Goal: Task Accomplishment & Management: Manage account settings

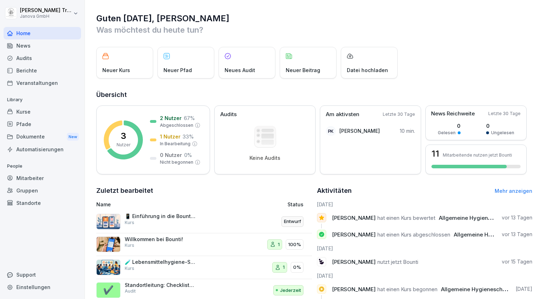
click at [28, 112] on div "Kurse" at bounding box center [42, 111] width 77 height 12
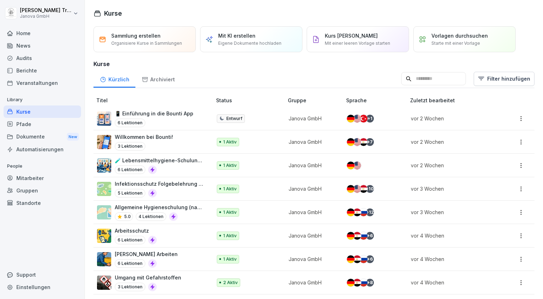
click at [28, 112] on div "Kurse" at bounding box center [42, 111] width 77 height 12
click at [25, 60] on div "Audits" at bounding box center [42, 58] width 77 height 12
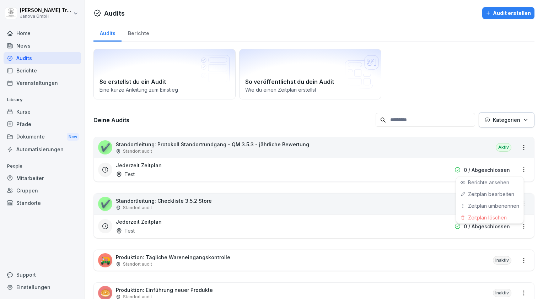
click at [518, 167] on html "[PERSON_NAME] Janova GmbH Home News Audits Berichte Veranstaltungen Library Kur…" at bounding box center [271, 149] width 543 height 299
click at [481, 218] on div "Zeitplan löschen" at bounding box center [489, 218] width 67 height 12
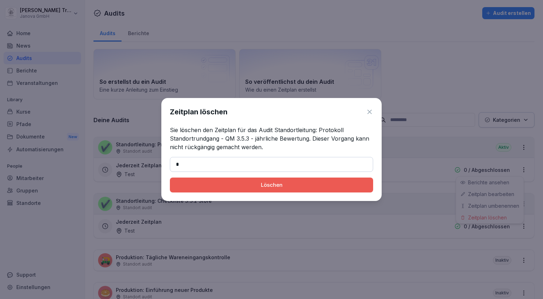
type input "*******"
click at [255, 188] on div "Löschen" at bounding box center [271, 185] width 192 height 8
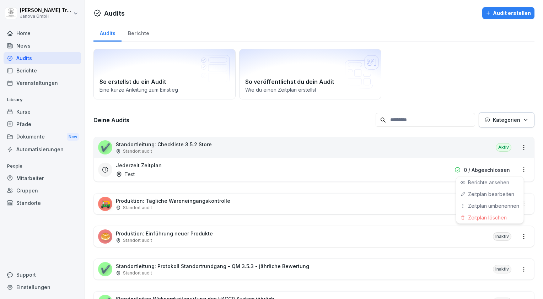
click at [519, 168] on html "[PERSON_NAME] Janova GmbH Home News Audits Berichte Veranstaltungen Library Kur…" at bounding box center [271, 149] width 543 height 299
click at [474, 218] on div "Zeitplan löschen" at bounding box center [489, 218] width 67 height 12
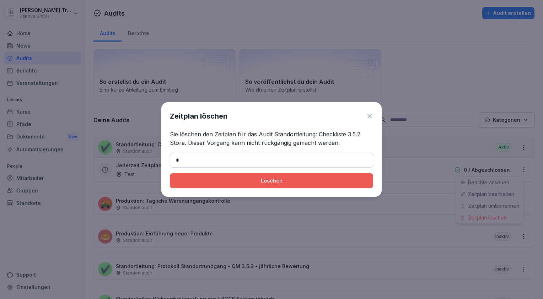
type input "*******"
click at [237, 181] on div "Löschen" at bounding box center [271, 181] width 192 height 8
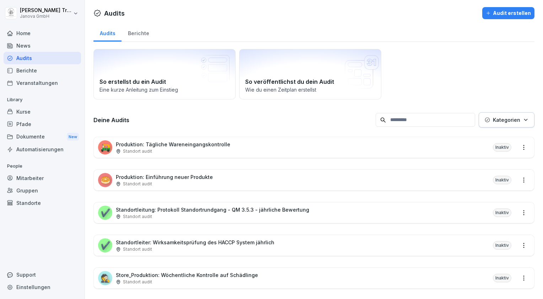
click at [23, 34] on div "Home" at bounding box center [42, 33] width 77 height 12
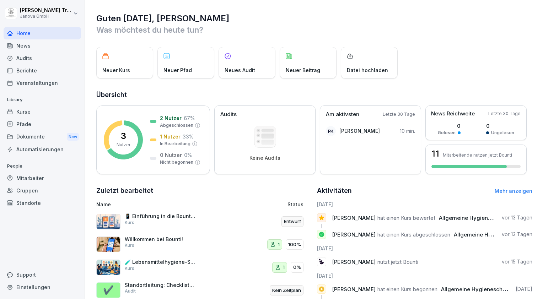
click at [33, 177] on div "Mitarbeiter" at bounding box center [42, 178] width 77 height 12
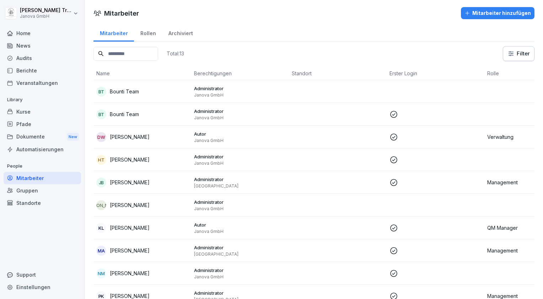
click at [497, 182] on p "Management" at bounding box center [533, 182] width 92 height 7
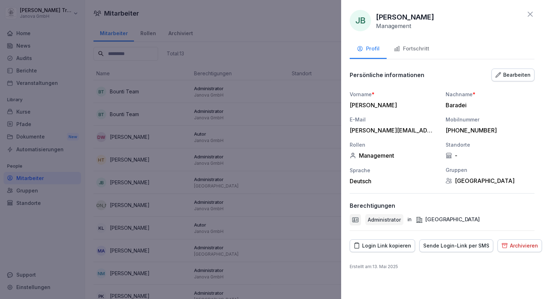
click at [36, 239] on div at bounding box center [271, 149] width 543 height 299
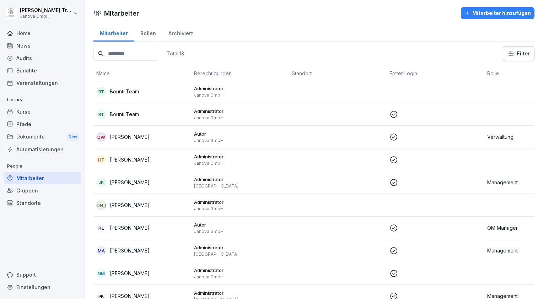
click at [36, 135] on div "Dokumente New" at bounding box center [42, 136] width 77 height 13
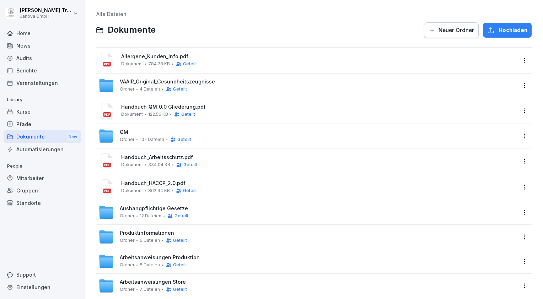
click at [36, 135] on div "Dokumente New" at bounding box center [42, 136] width 77 height 13
click at [453, 29] on span "Neuer Ordner" at bounding box center [456, 30] width 36 height 8
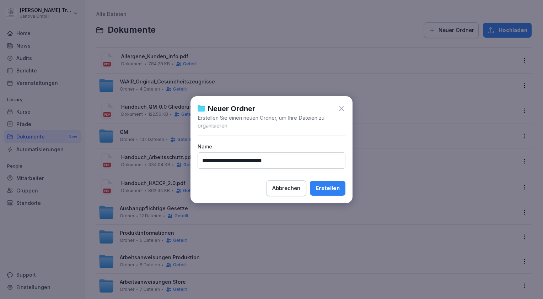
type input "**********"
click at [341, 186] on button "Erstellen" at bounding box center [328, 188] width 36 height 15
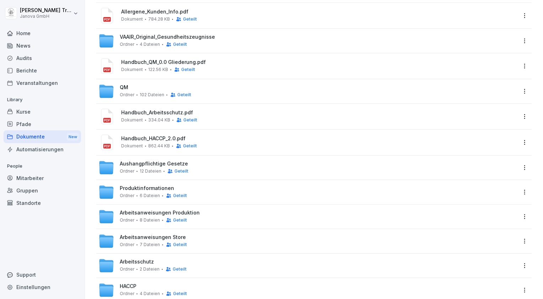
scroll to position [64, 0]
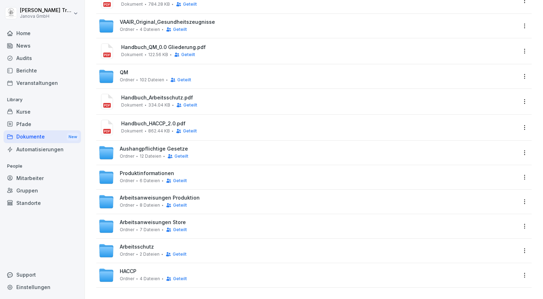
click at [36, 139] on div "Dokumente New" at bounding box center [42, 136] width 77 height 13
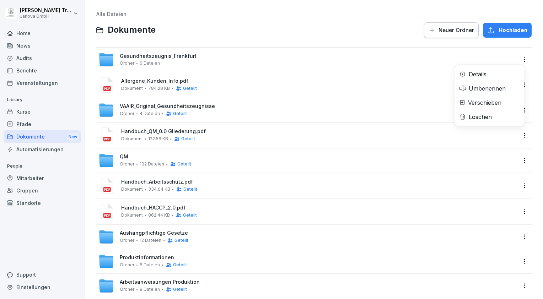
click at [517, 56] on html "[PERSON_NAME] Janova GmbH Home News Audits Berichte Veranstaltungen Library Kur…" at bounding box center [271, 149] width 543 height 299
click at [486, 75] on div "Details" at bounding box center [477, 74] width 18 height 9
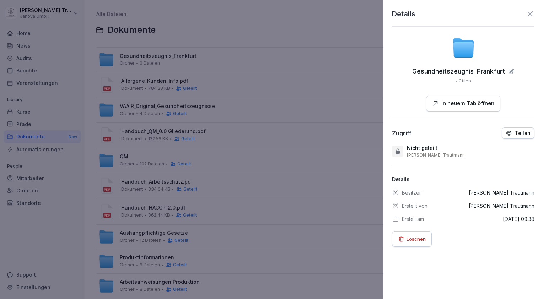
click at [519, 130] on p "Teilen" at bounding box center [523, 133] width 16 height 6
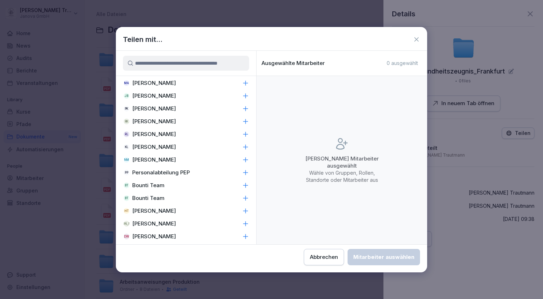
scroll to position [290, 0]
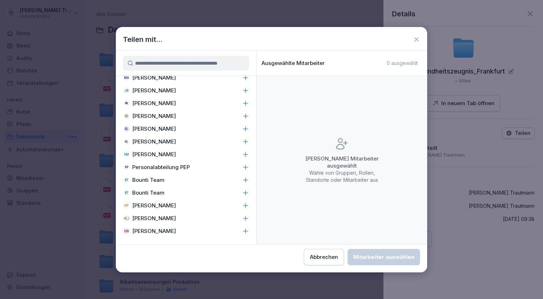
click at [168, 92] on p "[PERSON_NAME]" at bounding box center [154, 90] width 44 height 7
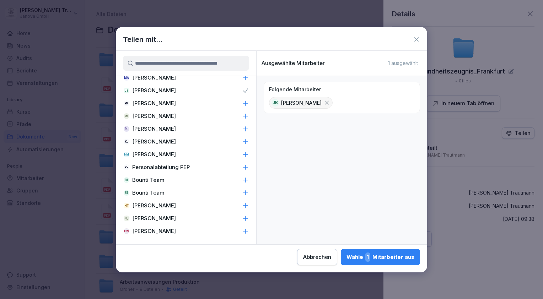
click at [403, 256] on div "Wähle 1 Mitarbeiter aus" at bounding box center [380, 257] width 68 height 9
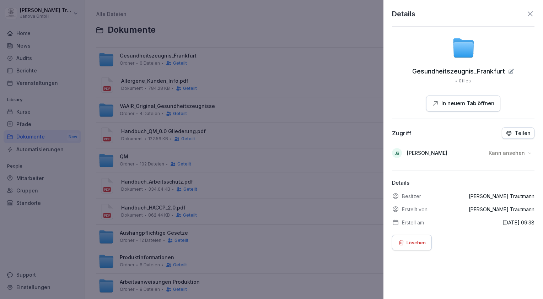
click at [526, 11] on icon at bounding box center [530, 14] width 9 height 9
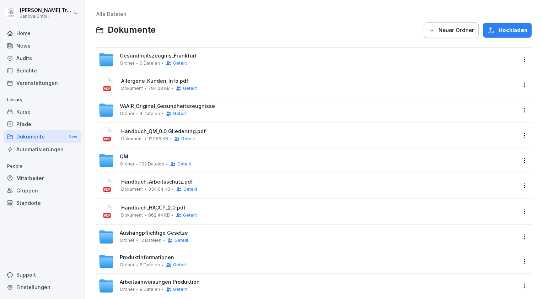
click at [155, 61] on span "0 Dateien" at bounding box center [150, 63] width 20 height 5
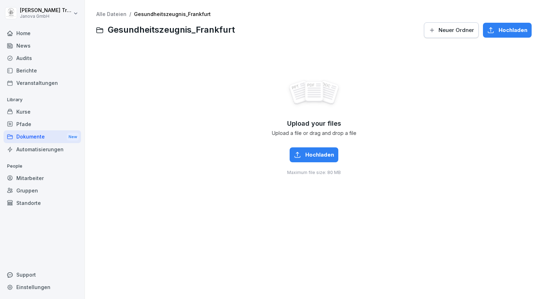
click at [155, 61] on div "Upload your files Upload a file or drag and drop a file Hochladen Maximum file …" at bounding box center [313, 127] width 435 height 160
click at [41, 137] on div "Dokumente New" at bounding box center [42, 136] width 77 height 13
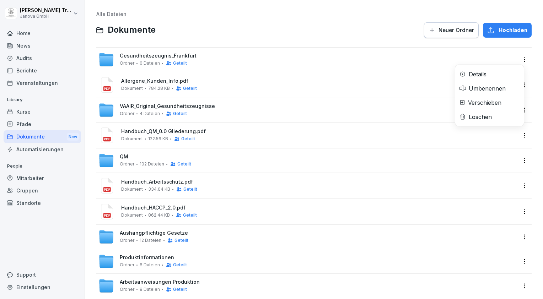
click at [517, 60] on html "[PERSON_NAME] Janova GmbH Home News Audits Berichte Veranstaltungen Library Kur…" at bounding box center [271, 149] width 543 height 299
click at [476, 75] on div "Details" at bounding box center [477, 74] width 18 height 9
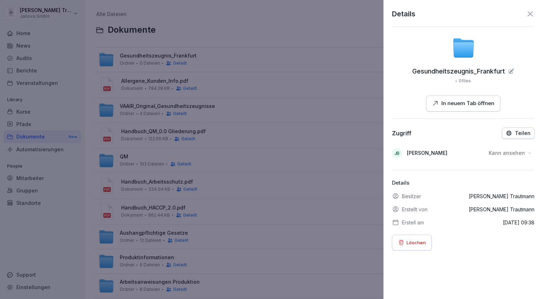
click at [516, 133] on p "Teilen" at bounding box center [523, 133] width 16 height 6
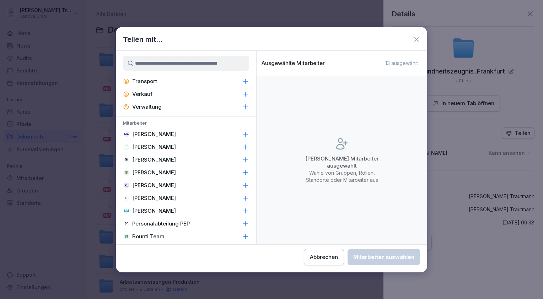
scroll to position [232, 0]
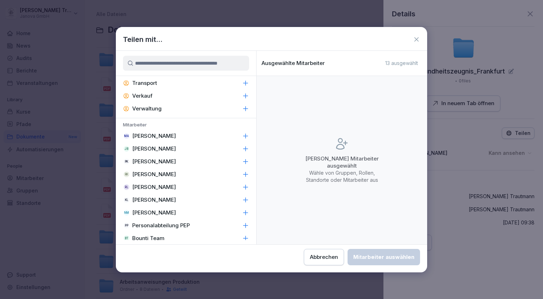
click at [167, 148] on p "[PERSON_NAME]" at bounding box center [154, 148] width 44 height 7
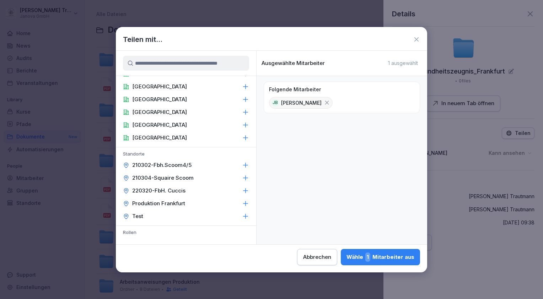
scroll to position [19, 0]
click at [243, 167] on icon at bounding box center [245, 165] width 5 height 5
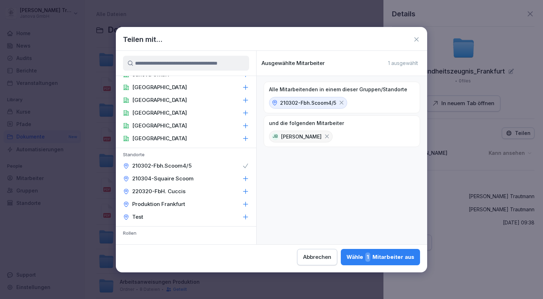
click at [243, 178] on icon at bounding box center [245, 178] width 5 height 5
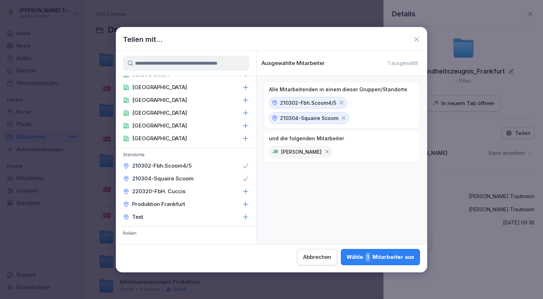
click at [242, 192] on icon at bounding box center [245, 191] width 7 height 7
click at [242, 205] on icon at bounding box center [245, 204] width 7 height 7
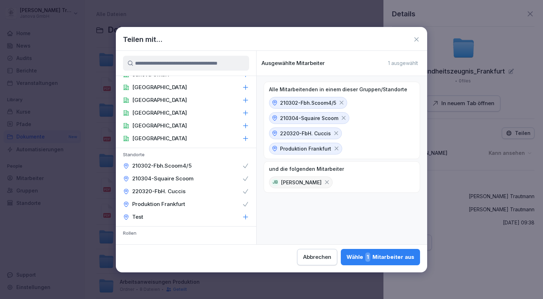
click at [242, 205] on icon at bounding box center [245, 204] width 7 height 7
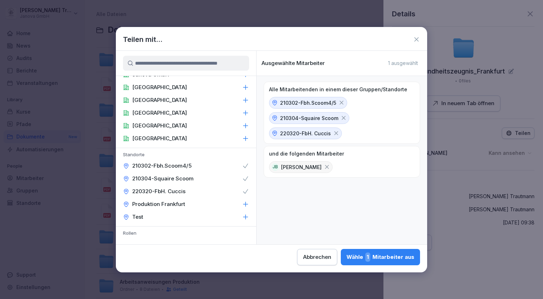
click at [239, 195] on div "220320-FbH. Cuccis" at bounding box center [186, 191] width 140 height 13
click at [242, 178] on icon at bounding box center [245, 178] width 7 height 7
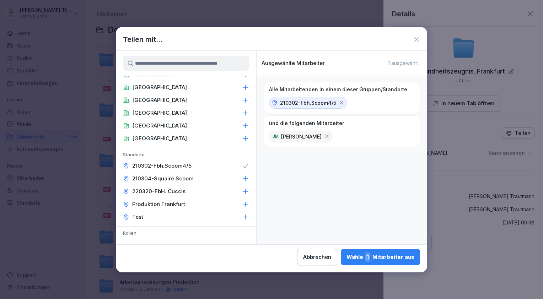
click at [242, 162] on icon at bounding box center [245, 165] width 7 height 7
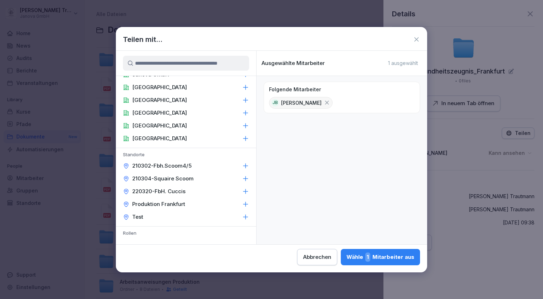
click at [242, 99] on icon at bounding box center [245, 100] width 7 height 7
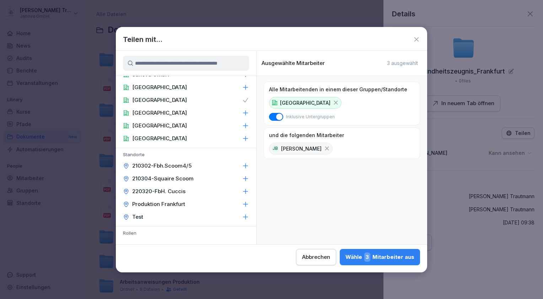
click at [370, 256] on span "3" at bounding box center [367, 257] width 6 height 9
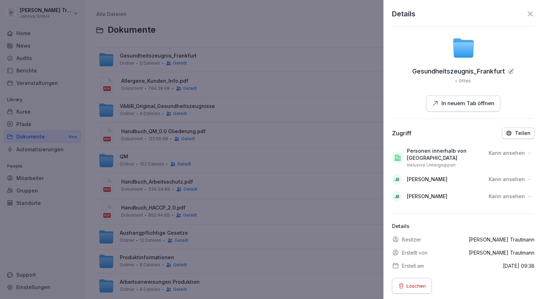
click at [526, 13] on icon at bounding box center [530, 14] width 9 height 9
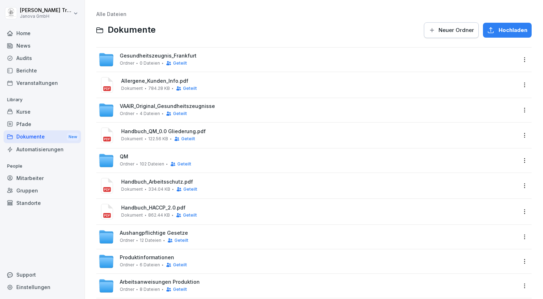
click at [181, 56] on span "Gesundheitszeugnis_Frankfurt" at bounding box center [158, 56] width 77 height 6
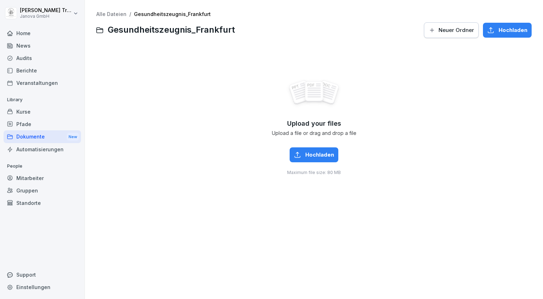
click at [28, 136] on div "Dokumente New" at bounding box center [42, 136] width 77 height 13
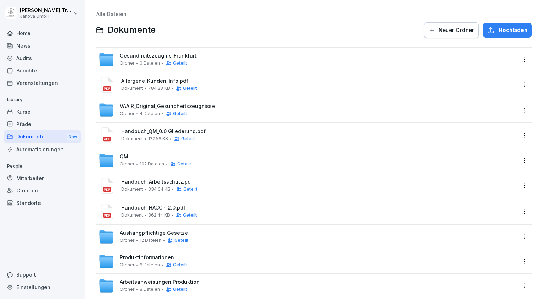
click at [517, 60] on html "[PERSON_NAME] Janova GmbH Home News Audits Berichte Veranstaltungen Library Kur…" at bounding box center [271, 149] width 543 height 299
click at [490, 72] on div "Details" at bounding box center [489, 74] width 69 height 14
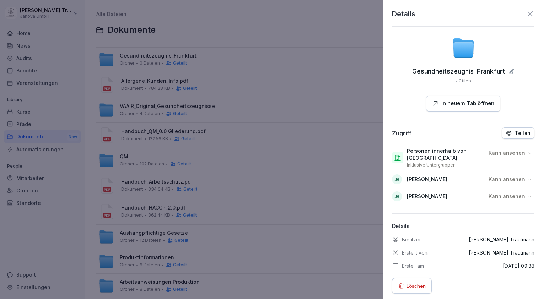
click at [527, 178] on icon at bounding box center [529, 179] width 5 height 5
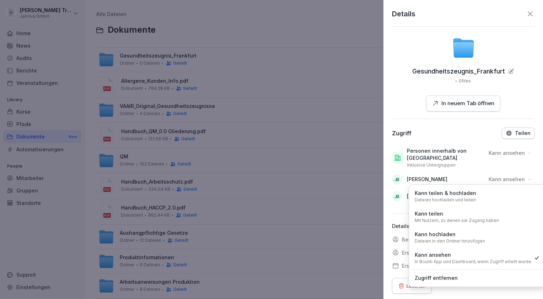
click at [463, 234] on div "Kann hochladen Dateien in den Ordner hinzufügen" at bounding box center [449, 237] width 70 height 13
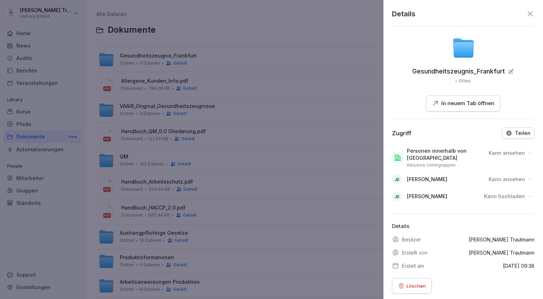
click at [526, 11] on icon at bounding box center [530, 14] width 9 height 9
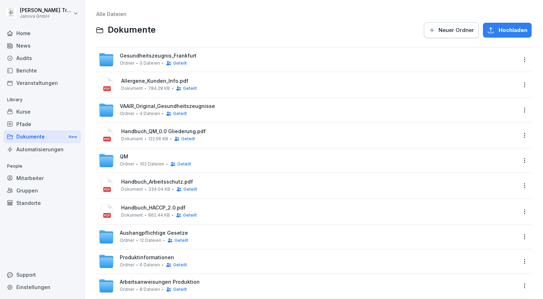
click at [20, 33] on div "Home" at bounding box center [42, 33] width 77 height 12
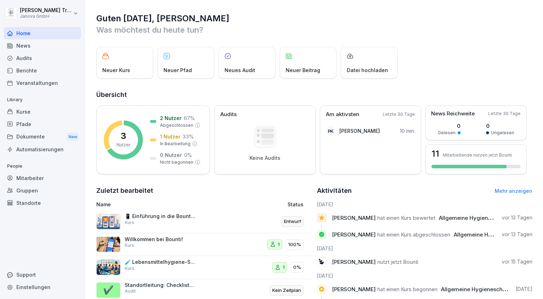
click at [20, 33] on div "Home" at bounding box center [42, 33] width 77 height 12
click at [28, 110] on div "Kurse" at bounding box center [42, 111] width 77 height 12
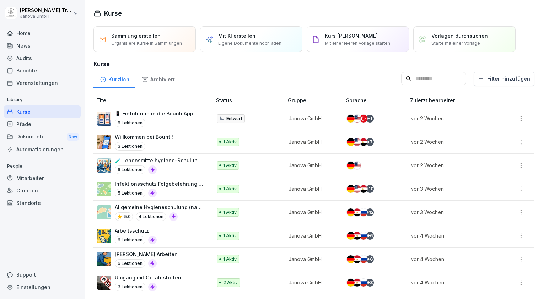
click at [25, 55] on div "Audits" at bounding box center [42, 58] width 77 height 12
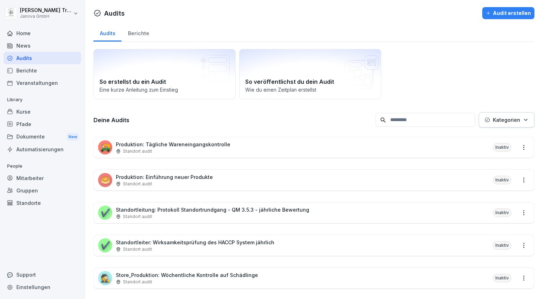
click at [517, 148] on html "[PERSON_NAME] Janova GmbH Home News Audits Berichte Veranstaltungen Library Kur…" at bounding box center [271, 149] width 543 height 299
click at [210, 145] on html "[PERSON_NAME] Janova GmbH Home News Audits Berichte Veranstaltungen Library Kur…" at bounding box center [271, 149] width 543 height 299
click at [210, 145] on p "Produktion: Tägliche Wareneingangskontrolle" at bounding box center [173, 144] width 114 height 7
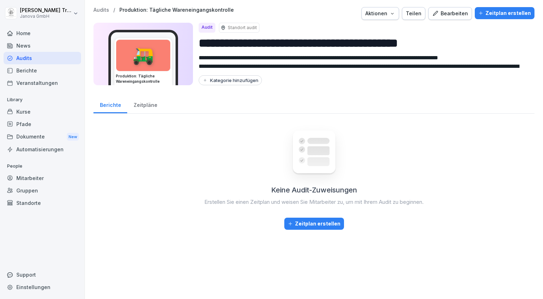
click at [489, 10] on div "Zeitplan erstellen" at bounding box center [504, 13] width 53 height 8
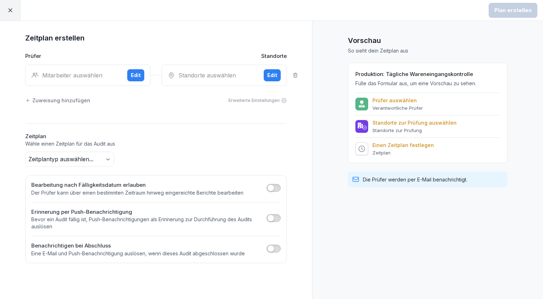
click at [138, 77] on div "Edit" at bounding box center [136, 75] width 10 height 8
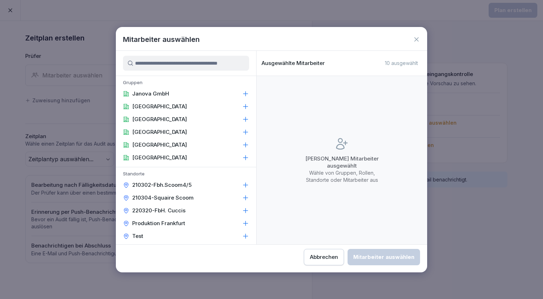
click at [416, 38] on icon at bounding box center [416, 39] width 7 height 7
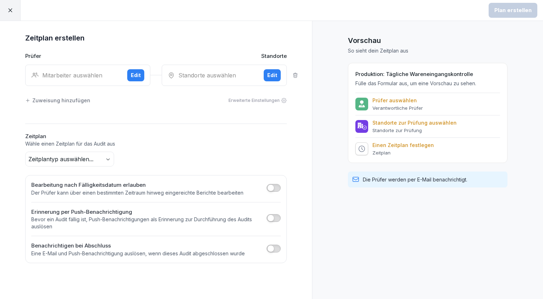
click at [140, 76] on div "Edit" at bounding box center [136, 75] width 10 height 8
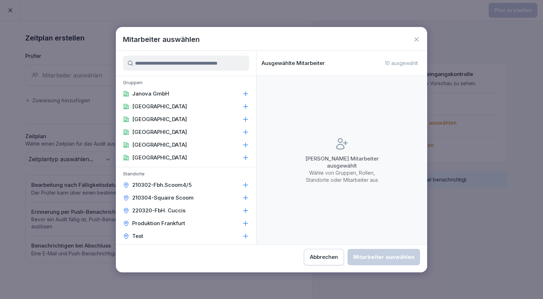
click at [155, 120] on p "[GEOGRAPHIC_DATA]" at bounding box center [159, 119] width 55 height 7
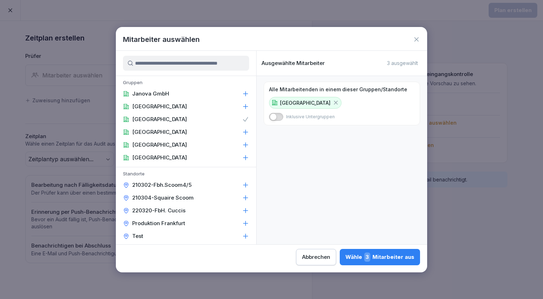
click at [273, 118] on span "button" at bounding box center [273, 116] width 7 height 7
click at [396, 260] on div "Wähle 3 Mitarbeiter aus" at bounding box center [379, 257] width 69 height 9
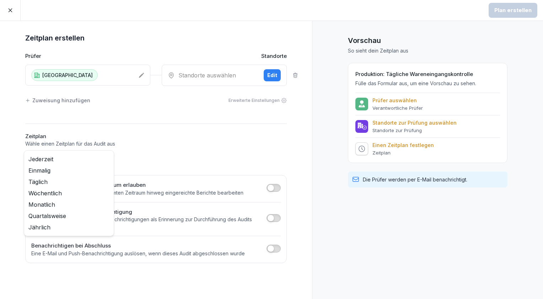
click at [108, 159] on body "Plan erstellen Zeitplan erstellen Prüfer Standorte [GEOGRAPHIC_DATA] Standorte …" at bounding box center [271, 149] width 543 height 299
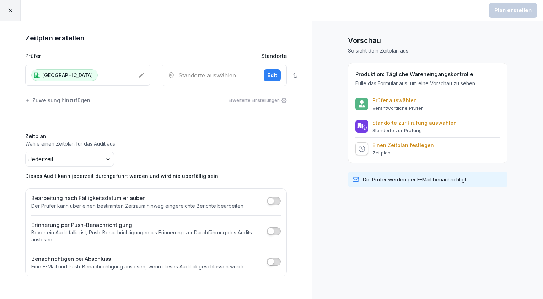
click at [268, 202] on span "button" at bounding box center [270, 200] width 7 height 7
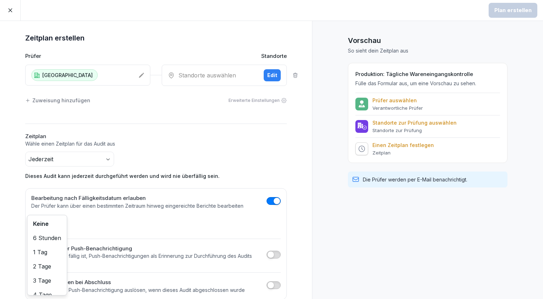
click at [53, 222] on body "Plan erstellen Zeitplan erstellen Prüfer Standorte [GEOGRAPHIC_DATA] Standorte …" at bounding box center [271, 149] width 543 height 299
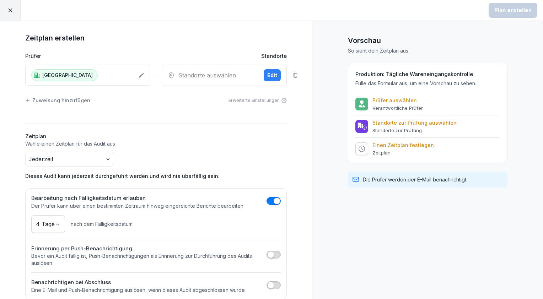
click at [272, 76] on div "Edit" at bounding box center [272, 75] width 10 height 8
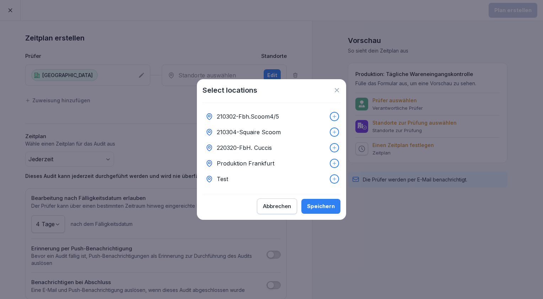
click at [221, 176] on p "Test" at bounding box center [222, 179] width 11 height 9
click at [316, 209] on div "Speichern" at bounding box center [321, 206] width 28 height 8
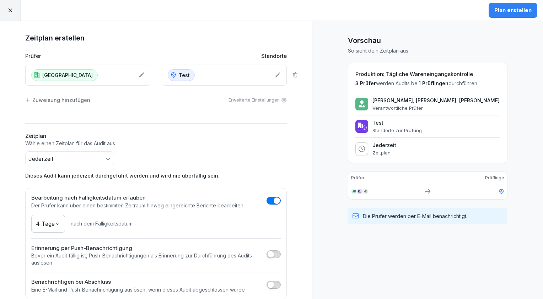
click at [520, 11] on div "Plan erstellen" at bounding box center [512, 10] width 37 height 8
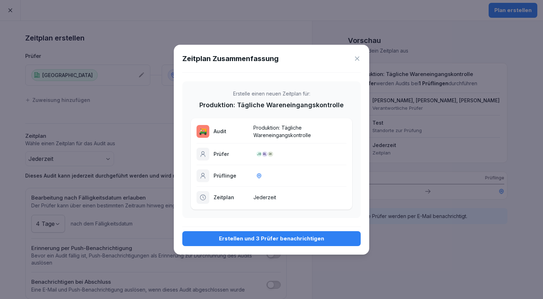
click at [266, 238] on div "Erstellen und 3 Prüfer benachrichtigen" at bounding box center [271, 239] width 167 height 8
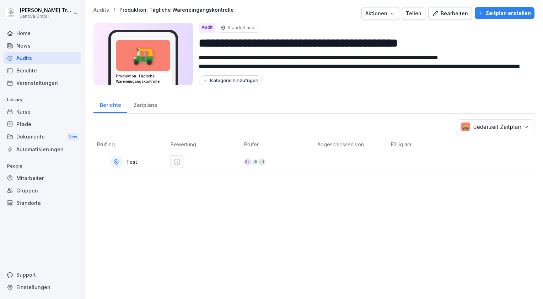
click at [115, 165] on div at bounding box center [116, 162] width 13 height 13
click at [50, 62] on div "Audits" at bounding box center [42, 58] width 77 height 12
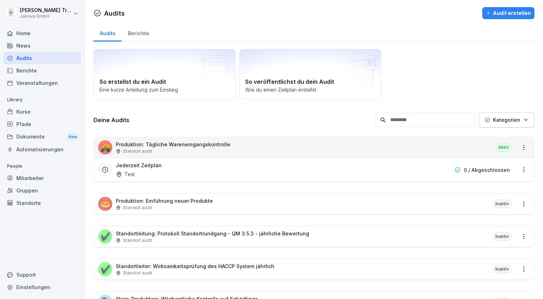
click at [517, 169] on html "[PERSON_NAME] Janova GmbH Home News Audits Berichte Veranstaltungen Library Kur…" at bounding box center [271, 149] width 543 height 299
click at [482, 221] on div "Zeitplan löschen" at bounding box center [489, 218] width 67 height 12
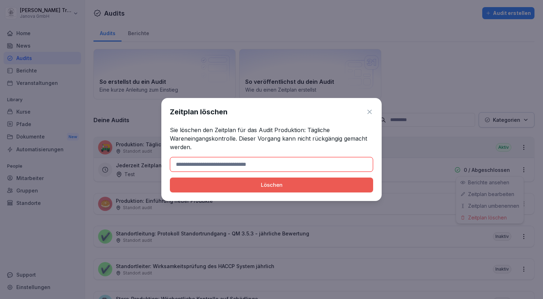
click at [264, 163] on input at bounding box center [271, 164] width 203 height 15
type input "*******"
click at [246, 187] on div "Löschen" at bounding box center [271, 185] width 192 height 8
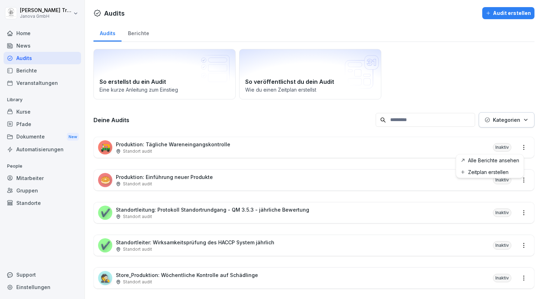
click at [516, 146] on html "[PERSON_NAME] Janova GmbH Home News Audits Berichte Veranstaltungen Library Kur…" at bounding box center [271, 149] width 543 height 299
click at [0, 0] on link "Zeitplan erstellen" at bounding box center [0, 0] width 0 height 0
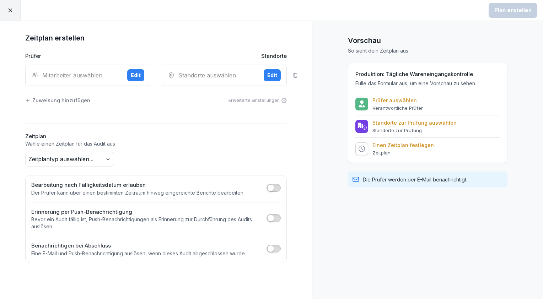
click at [135, 73] on div "Edit" at bounding box center [136, 75] width 10 height 8
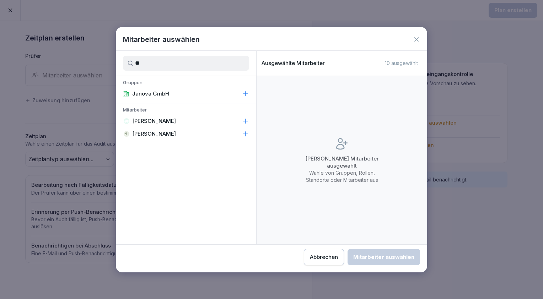
type input "**"
click at [145, 119] on p "[PERSON_NAME]" at bounding box center [154, 121] width 44 height 7
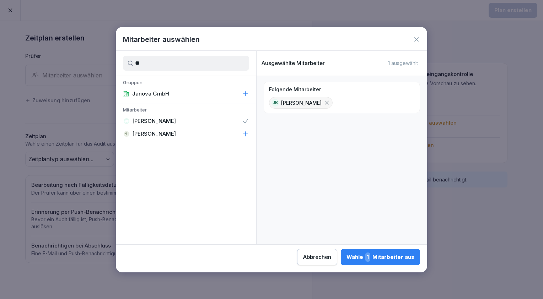
click at [386, 258] on div "Wähle 1 Mitarbeiter aus" at bounding box center [380, 257] width 68 height 9
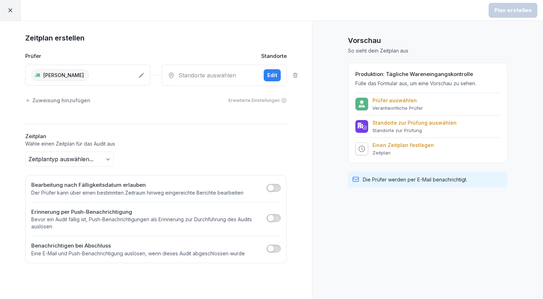
click at [272, 77] on div "Edit" at bounding box center [272, 75] width 10 height 8
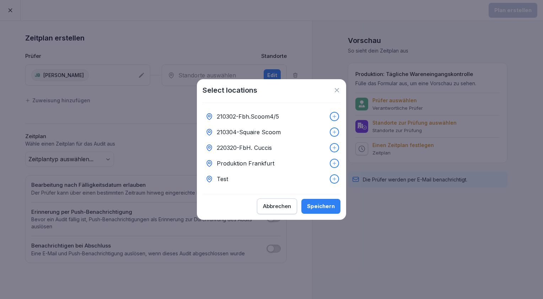
click at [249, 116] on p "210302-Fbh.Scoom4/5" at bounding box center [248, 116] width 62 height 9
click at [322, 208] on div "Speichern" at bounding box center [321, 206] width 28 height 8
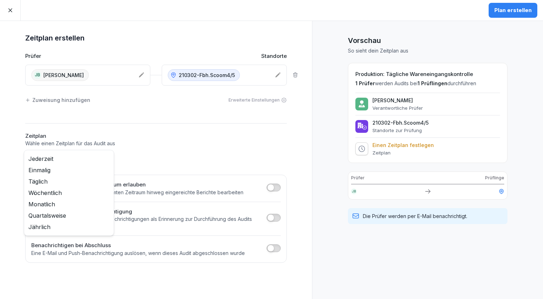
click at [106, 156] on body "Plan erstellen Zeitplan erstellen Prüfer Standorte JB Jamal Baradei 210302-Fbh.…" at bounding box center [271, 149] width 543 height 299
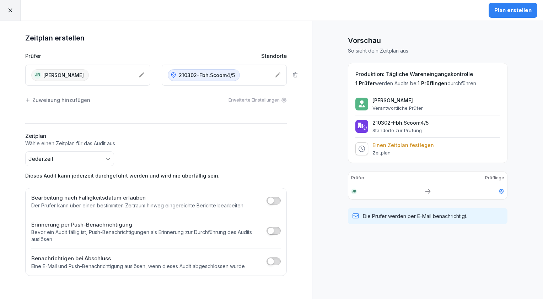
click at [271, 201] on span "button" at bounding box center [270, 200] width 7 height 7
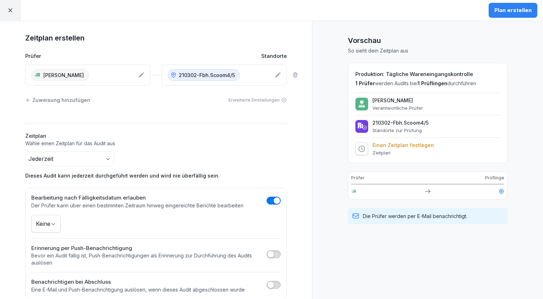
click at [51, 225] on body "Plan erstellen Zeitplan erstellen Prüfer Standorte JB Jamal Baradei 210302-Fbh.…" at bounding box center [271, 149] width 543 height 299
click at [520, 11] on div "Plan erstellen" at bounding box center [512, 10] width 37 height 8
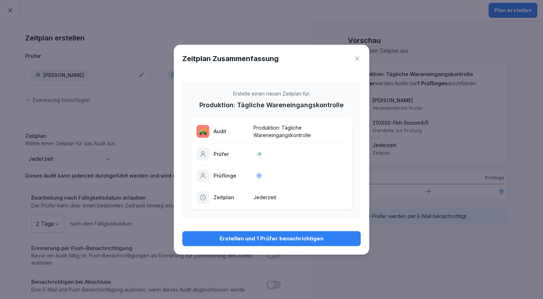
click at [267, 239] on div "Erstellen und 1 Prüfer benachrichtigen" at bounding box center [271, 239] width 167 height 8
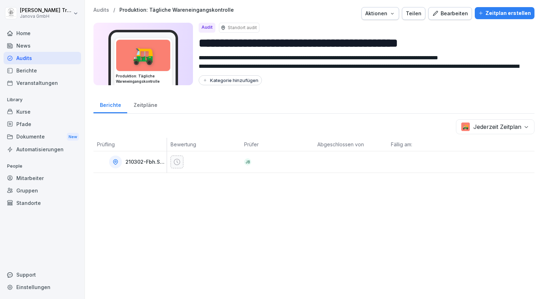
click at [451, 15] on div "Bearbeiten" at bounding box center [450, 14] width 36 height 8
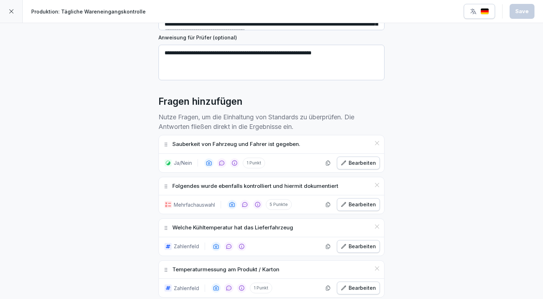
scroll to position [135, 0]
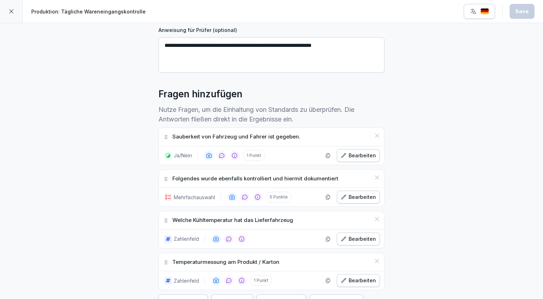
click at [362, 153] on div "Bearbeiten" at bounding box center [358, 156] width 35 height 8
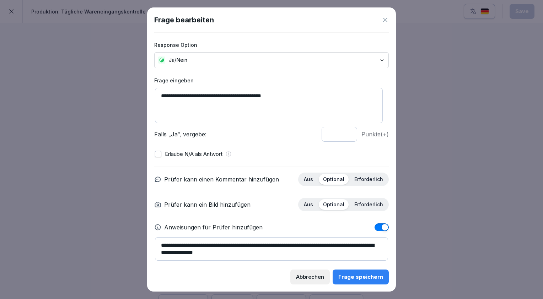
click at [386, 21] on icon at bounding box center [385, 20] width 4 height 4
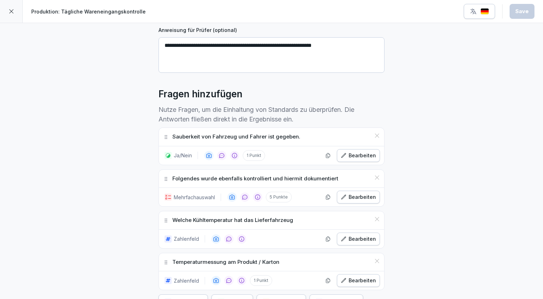
click at [13, 12] on icon at bounding box center [12, 12] width 6 height 6
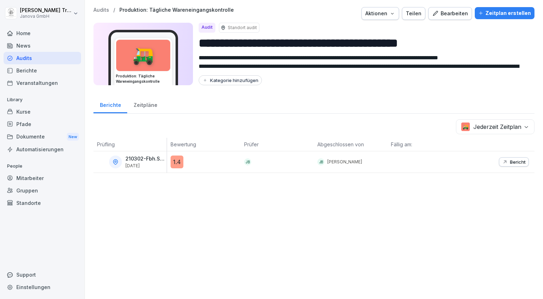
click at [510, 162] on p "Bericht" at bounding box center [518, 162] width 16 height 6
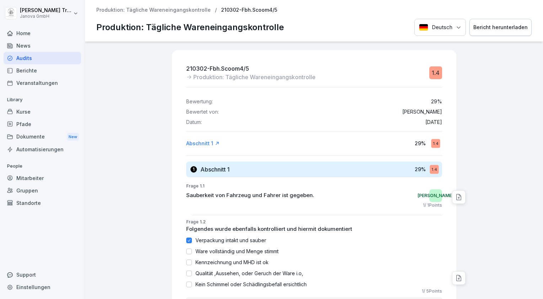
click at [455, 198] on icon at bounding box center [458, 197] width 7 height 7
click at [455, 276] on icon at bounding box center [458, 278] width 7 height 7
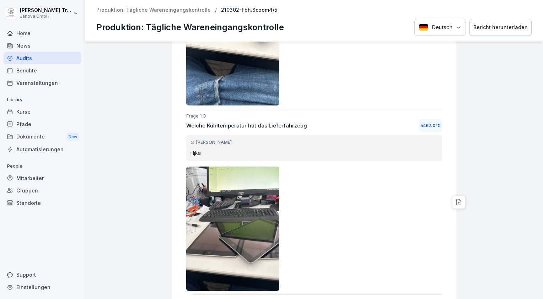
scroll to position [351, 0]
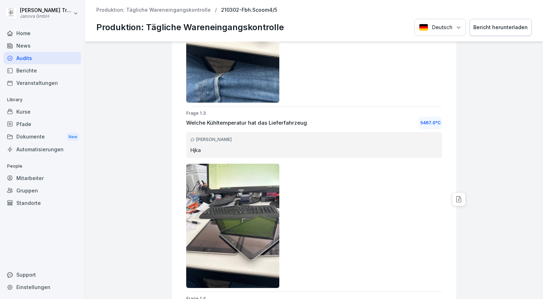
click at [452, 202] on div at bounding box center [458, 198] width 13 height 13
click at [453, 222] on div "HT" at bounding box center [489, 214] width 107 height 18
click at [479, 213] on textarea at bounding box center [491, 214] width 75 height 6
type textarea "**********"
click at [533, 214] on icon at bounding box center [535, 215] width 4 height 4
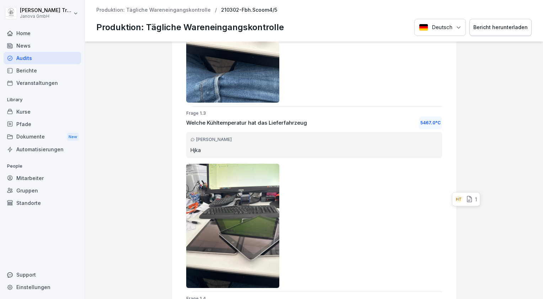
click at [425, 123] on div "5467.0 °C" at bounding box center [430, 122] width 23 height 13
click at [33, 62] on div "Audits" at bounding box center [42, 58] width 77 height 12
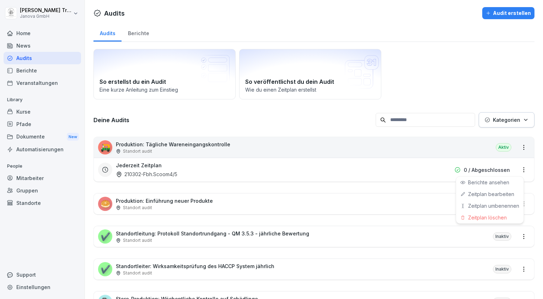
click at [517, 169] on html "[PERSON_NAME] Janova GmbH Home News Audits Berichte Veranstaltungen Library Kur…" at bounding box center [271, 149] width 543 height 299
click at [481, 218] on div "Zeitplan löschen" at bounding box center [489, 218] width 67 height 12
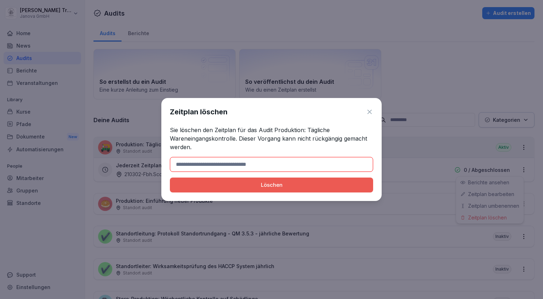
click at [260, 162] on input at bounding box center [271, 164] width 203 height 15
type input "*******"
click at [273, 185] on div "Löschen" at bounding box center [271, 185] width 192 height 8
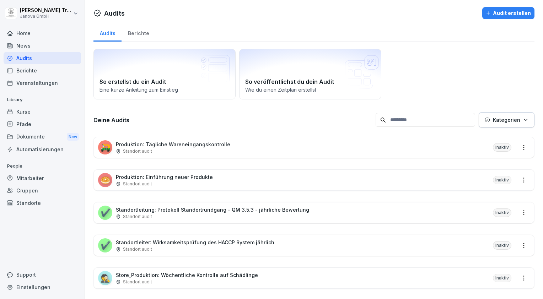
click at [202, 144] on p "Produktion: Tägliche Wareneingangskontrolle" at bounding box center [173, 144] width 114 height 7
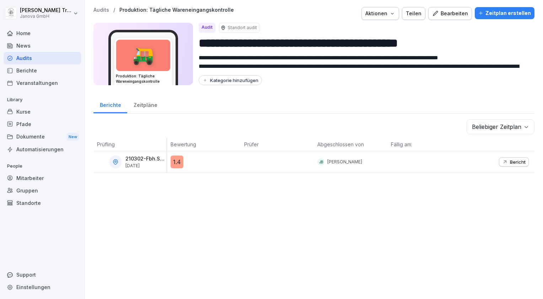
click at [457, 11] on div "Bearbeiten" at bounding box center [450, 14] width 36 height 8
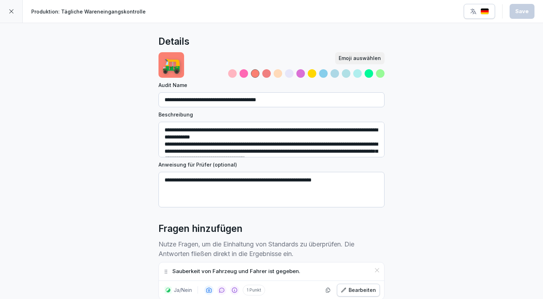
click at [489, 13] on img "button" at bounding box center [484, 11] width 9 height 7
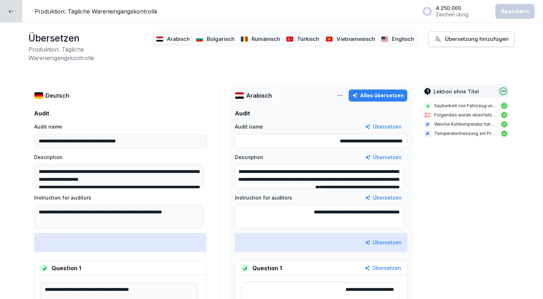
click at [14, 11] on div at bounding box center [11, 11] width 22 height 22
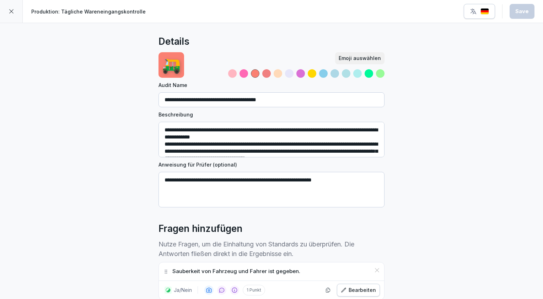
click at [10, 13] on icon at bounding box center [12, 12] width 6 height 6
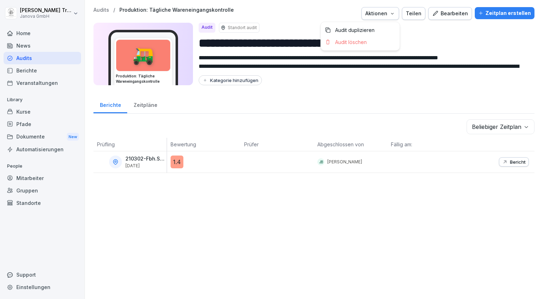
click at [395, 16] on icon "button" at bounding box center [392, 14] width 6 height 6
click at [217, 188] on html "**********" at bounding box center [271, 149] width 543 height 299
click at [27, 60] on div "Audits" at bounding box center [42, 58] width 77 height 12
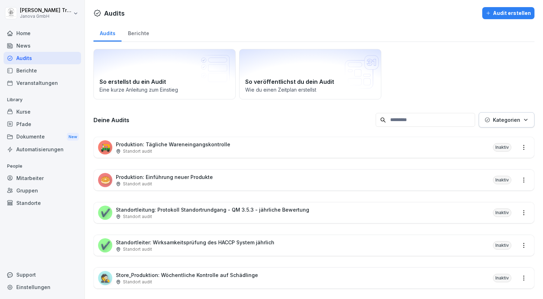
click at [218, 144] on p "Produktion: Tägliche Wareneingangskontrolle" at bounding box center [173, 144] width 114 height 7
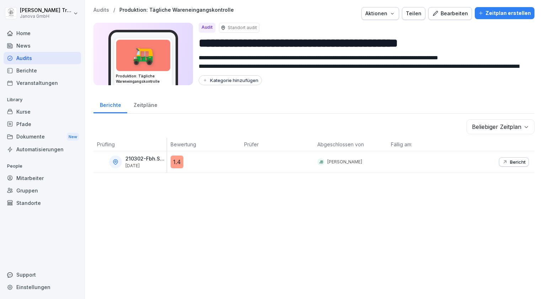
click at [441, 10] on div "Bearbeiten" at bounding box center [450, 14] width 36 height 8
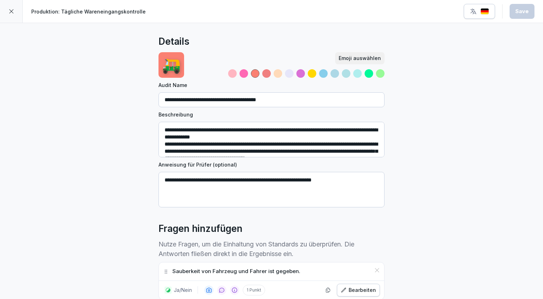
click at [480, 13] on div "button" at bounding box center [479, 11] width 19 height 7
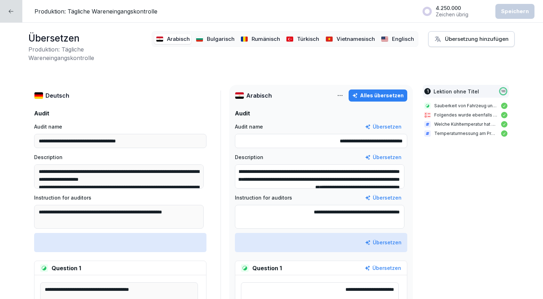
click at [447, 42] on div "Übersetzung hinzufügen" at bounding box center [471, 39] width 74 height 8
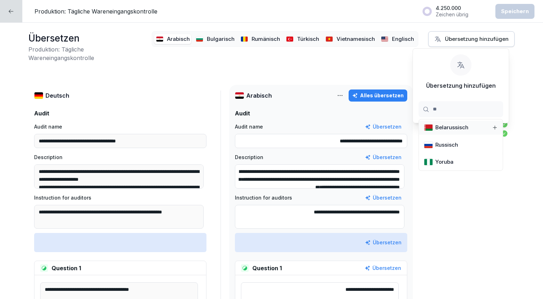
type input "**"
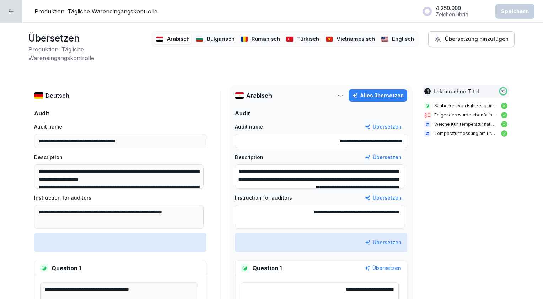
click at [468, 43] on button "Übersetzung hinzufügen" at bounding box center [471, 39] width 86 height 16
click at [12, 16] on div at bounding box center [11, 11] width 22 height 22
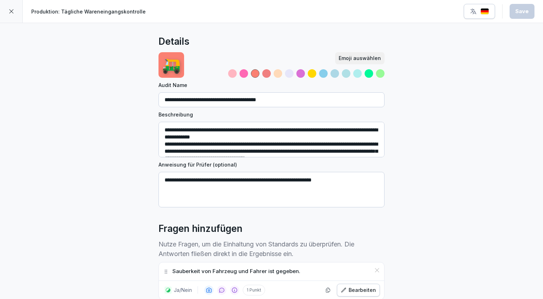
click at [13, 9] on icon at bounding box center [11, 11] width 4 height 4
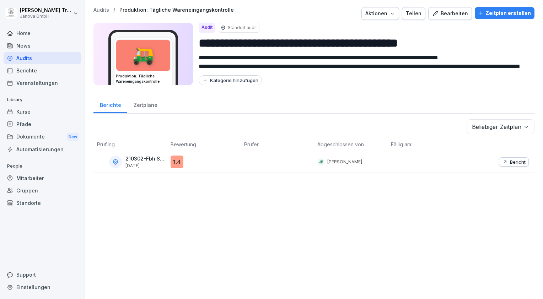
click at [22, 59] on div "Audits" at bounding box center [42, 58] width 77 height 12
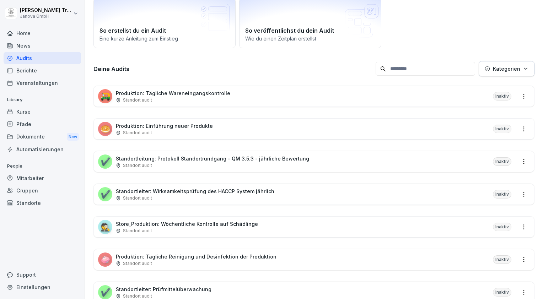
scroll to position [53, 0]
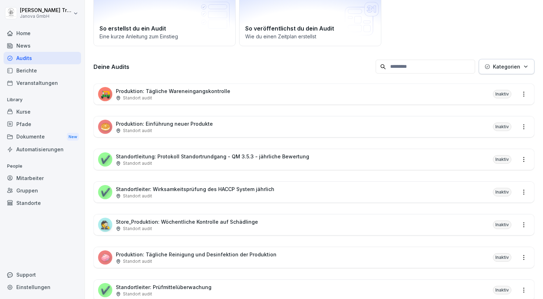
click at [236, 221] on p "Store_Produktion: Wöchentliche Kontrolle auf Schädlinge" at bounding box center [187, 221] width 142 height 7
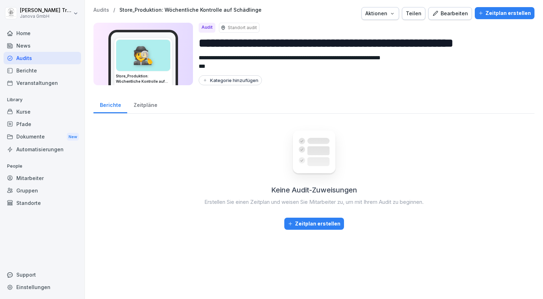
click at [446, 15] on div "Bearbeiten" at bounding box center [450, 14] width 36 height 8
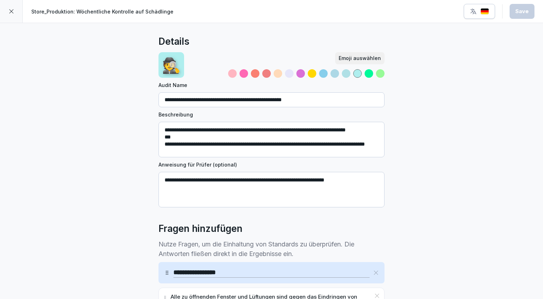
click at [483, 13] on img "button" at bounding box center [484, 11] width 9 height 7
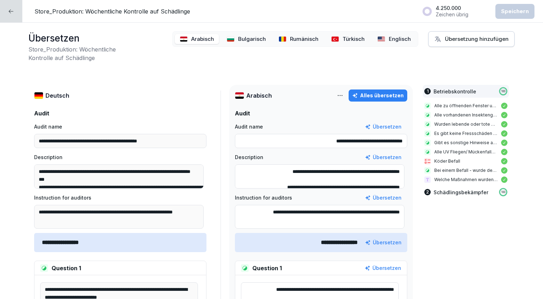
click at [11, 7] on div at bounding box center [11, 11] width 22 height 22
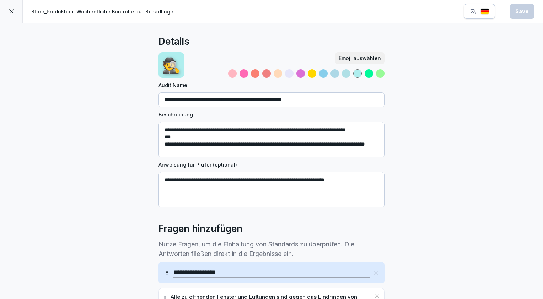
click at [14, 10] on div at bounding box center [11, 11] width 23 height 23
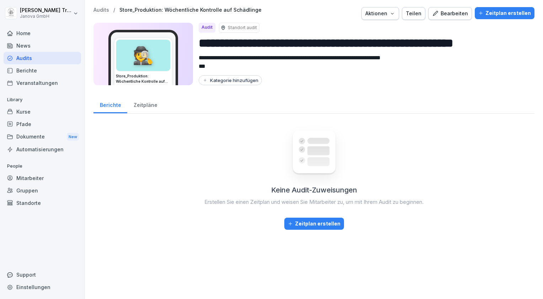
click at [29, 59] on div "Audits" at bounding box center [42, 58] width 77 height 12
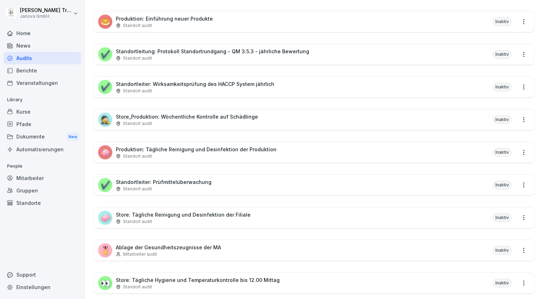
scroll to position [159, 0]
click at [150, 213] on p "Store: Tägliche Reinigung und Desinfektion der Filiale" at bounding box center [183, 213] width 135 height 7
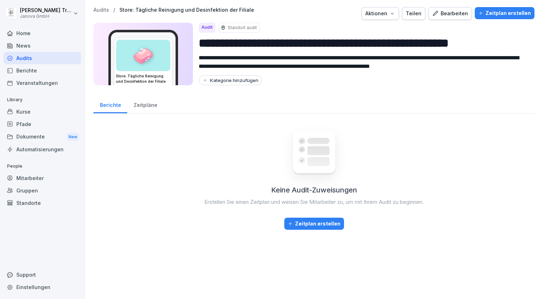
click at [449, 14] on div "Bearbeiten" at bounding box center [450, 14] width 36 height 8
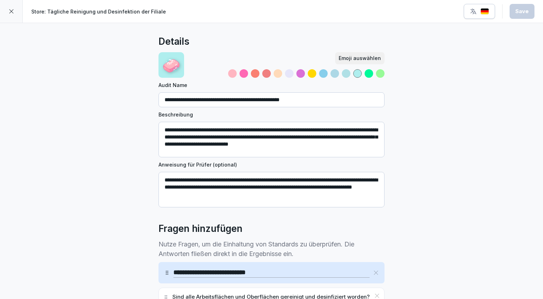
click at [485, 13] on img "button" at bounding box center [484, 11] width 9 height 7
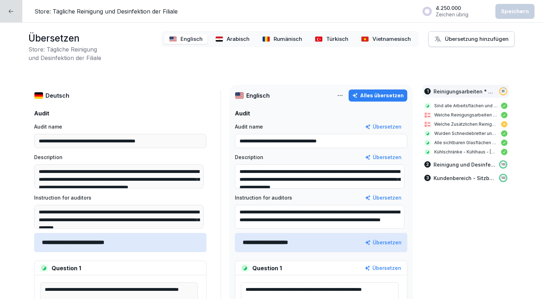
click at [10, 12] on icon at bounding box center [11, 12] width 6 height 6
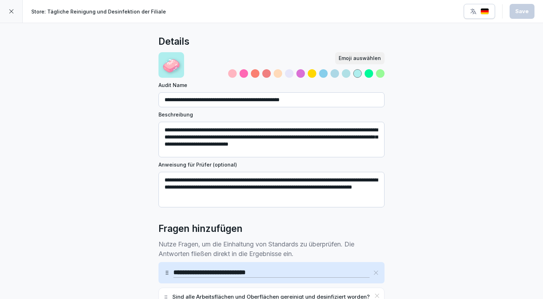
click at [10, 12] on icon at bounding box center [12, 12] width 6 height 6
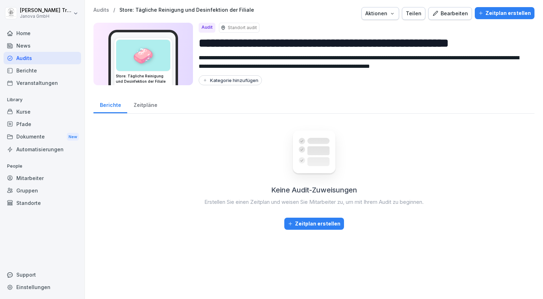
click at [30, 110] on div "Kurse" at bounding box center [42, 111] width 77 height 12
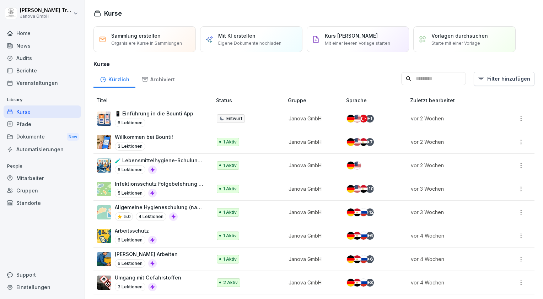
click at [26, 55] on div "Audits" at bounding box center [42, 58] width 77 height 12
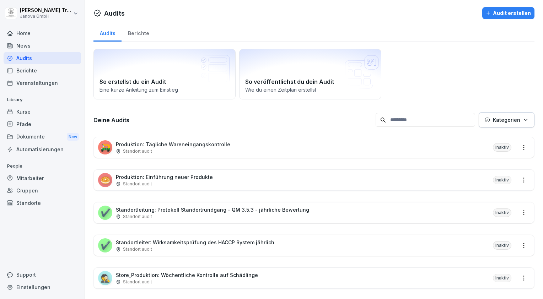
click at [31, 178] on div "Mitarbeiter" at bounding box center [42, 178] width 77 height 12
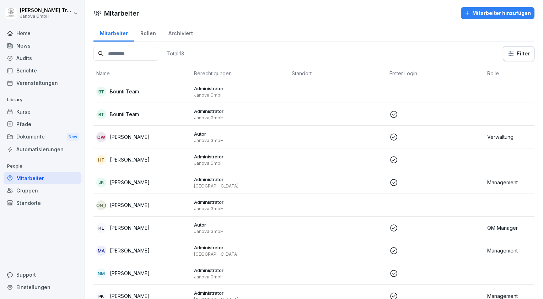
click at [32, 201] on div "Standorte" at bounding box center [42, 203] width 77 height 12
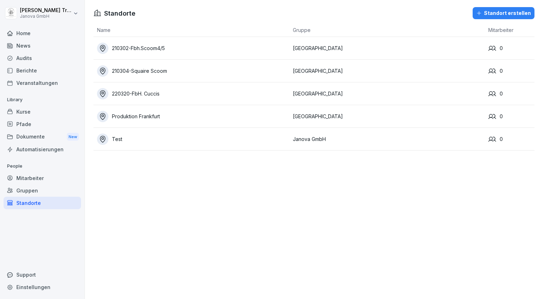
click at [147, 117] on div "Produktion Frankfurt" at bounding box center [193, 116] width 192 height 11
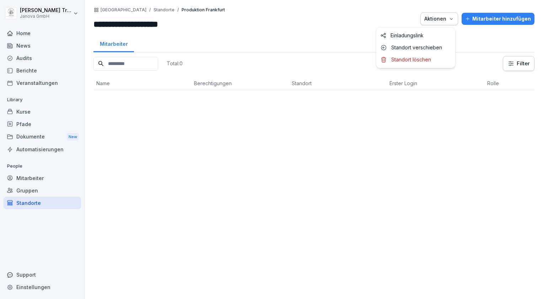
click at [450, 18] on icon "button" at bounding box center [451, 18] width 2 height 1
click at [401, 59] on p "Standort löschen" at bounding box center [411, 59] width 40 height 6
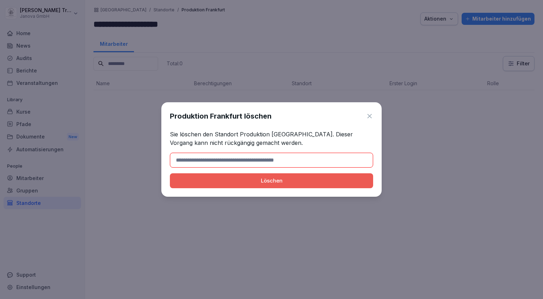
click at [253, 161] on input at bounding box center [271, 160] width 203 height 15
click at [239, 135] on p "Sie löschen den Standort Produktion [GEOGRAPHIC_DATA]. Dieser Vorgang kann nich…" at bounding box center [271, 138] width 203 height 17
drag, startPoint x: 244, startPoint y: 141, endPoint x: 236, endPoint y: 141, distance: 7.8
click at [236, 141] on p "Sie löschen den Standort Produktion [GEOGRAPHIC_DATA]. Dieser Vorgang kann nich…" at bounding box center [271, 138] width 203 height 17
drag, startPoint x: 236, startPoint y: 141, endPoint x: 238, endPoint y: 132, distance: 8.7
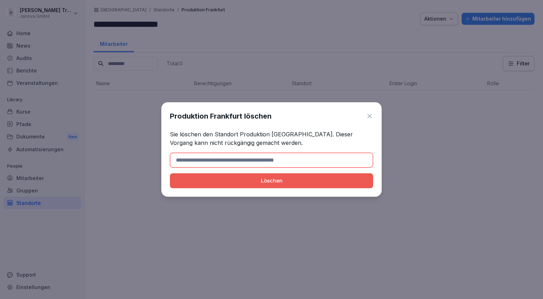
click at [238, 132] on p "Sie löschen den Standort Produktion [GEOGRAPHIC_DATA]. Dieser Vorgang kann nich…" at bounding box center [271, 138] width 203 height 17
click at [264, 160] on input at bounding box center [271, 160] width 203 height 15
type input "**********"
click at [170, 173] on button "Löschen" at bounding box center [271, 180] width 203 height 15
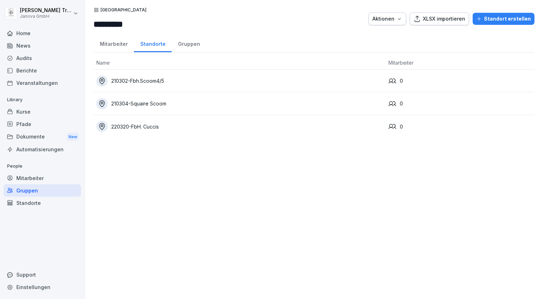
click at [24, 61] on div "Audits" at bounding box center [42, 58] width 77 height 12
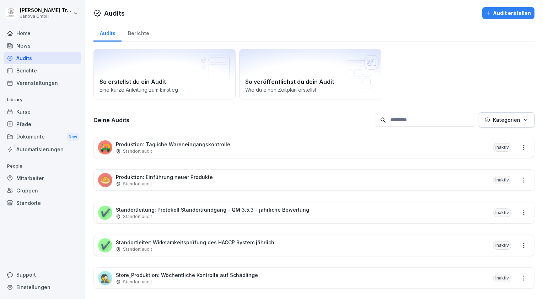
click at [26, 108] on div "Kurse" at bounding box center [42, 111] width 77 height 12
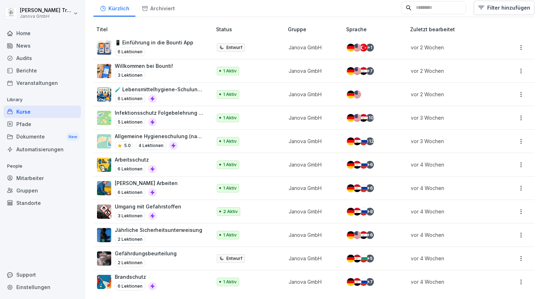
scroll to position [75, 0]
click at [32, 125] on div "Pfade" at bounding box center [42, 124] width 77 height 12
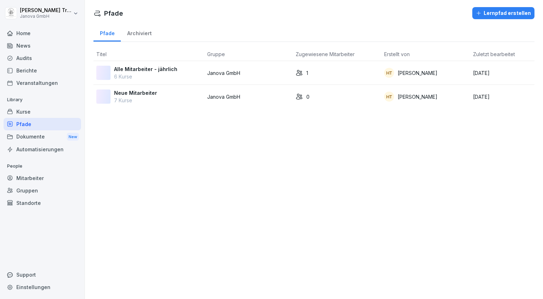
click at [169, 70] on p "Alle Mitarbeiter - jährlich" at bounding box center [145, 68] width 63 height 7
